Goal: Information Seeking & Learning: Learn about a topic

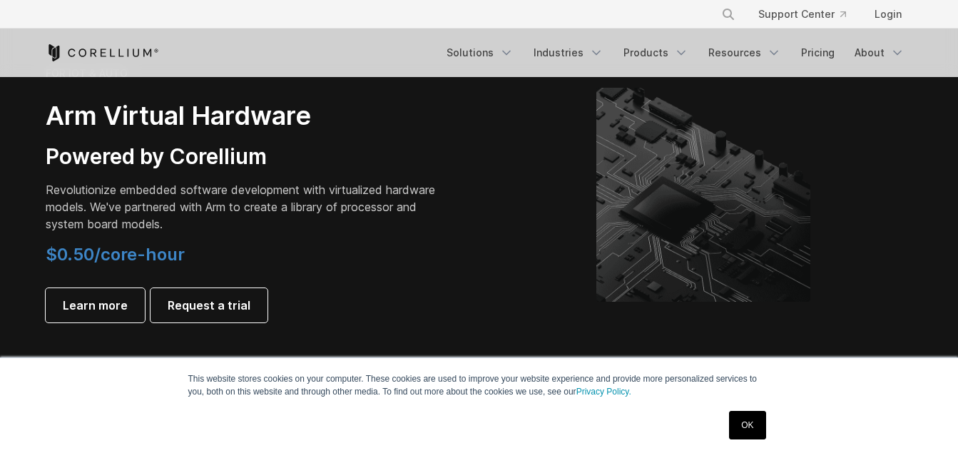
scroll to position [1712, 0]
drag, startPoint x: 41, startPoint y: 245, endPoint x: 185, endPoint y: 260, distance: 144.8
click at [185, 260] on div "FOR IOT & AUTO Arm Virtual Hardware Powered by Corellium Revolutionize embedded…" at bounding box center [255, 193] width 448 height 255
drag, startPoint x: 185, startPoint y: 260, endPoint x: 204, endPoint y: 263, distance: 18.9
click at [299, 262] on h4 "$0.50/core-hour" at bounding box center [245, 253] width 399 height 21
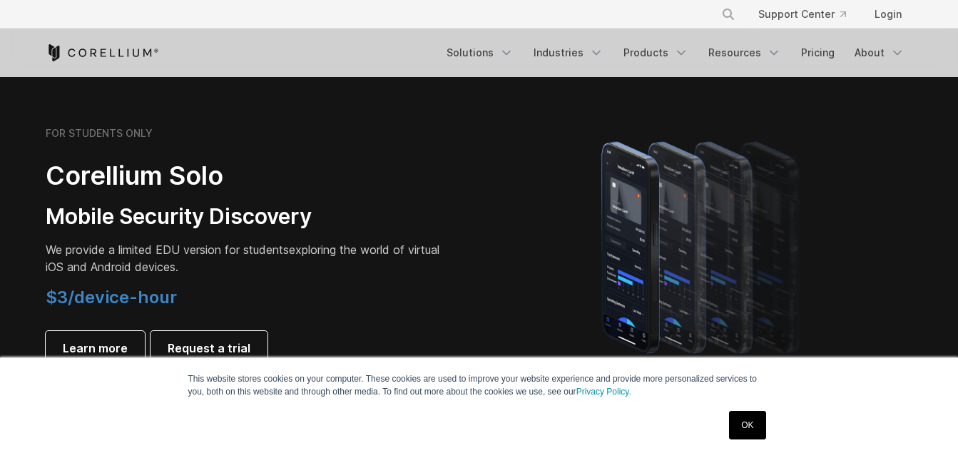
scroll to position [998, 0]
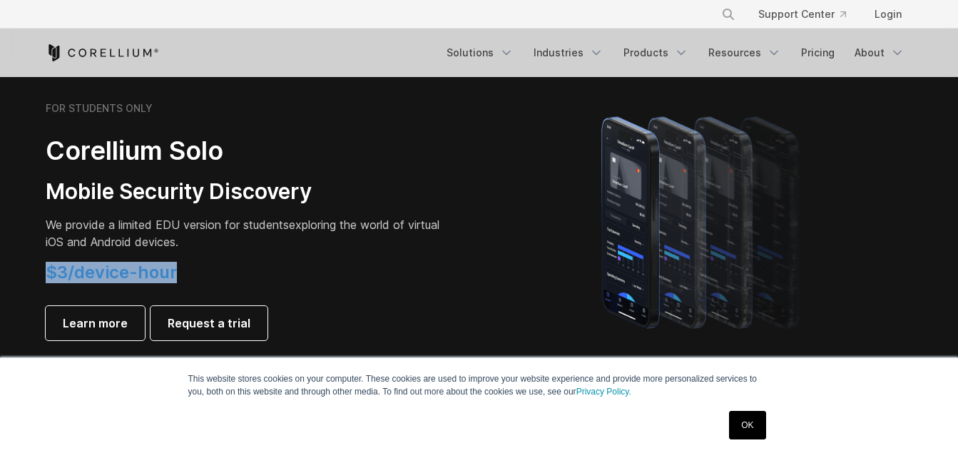
drag, startPoint x: 180, startPoint y: 273, endPoint x: 46, endPoint y: 267, distance: 133.5
click at [46, 267] on h4 "$3/device-hour" at bounding box center [245, 272] width 399 height 21
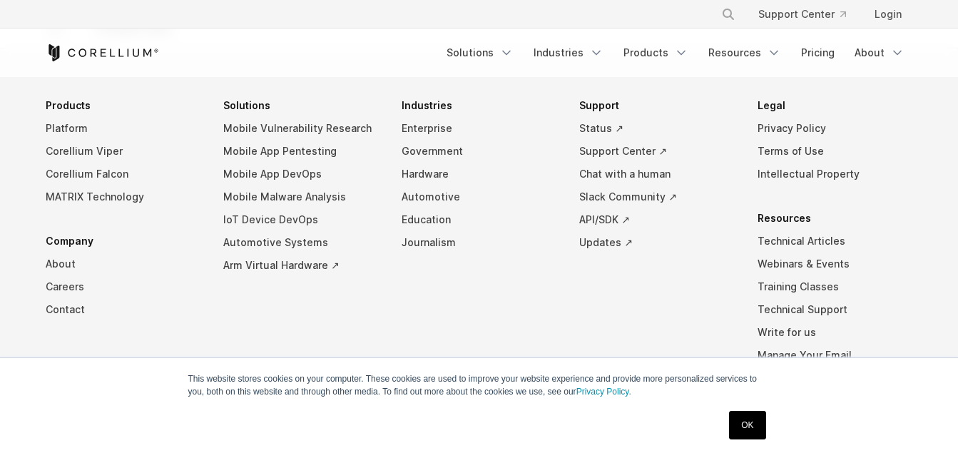
scroll to position [2670, 0]
